Goal: Navigation & Orientation: Go to known website

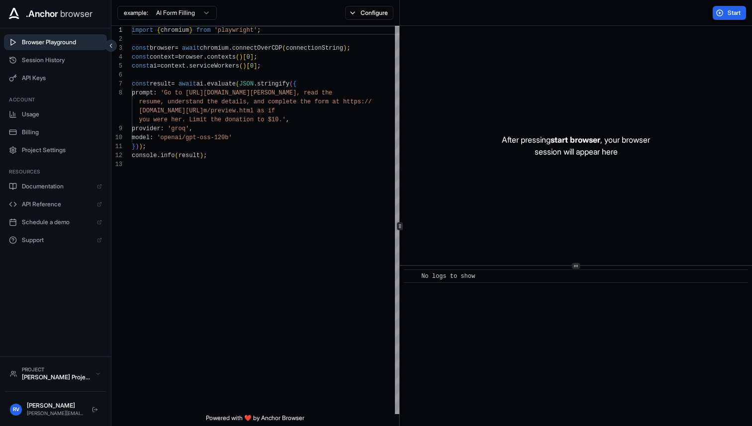
scroll to position [63, 0]
